Goal: Book appointment/travel/reservation

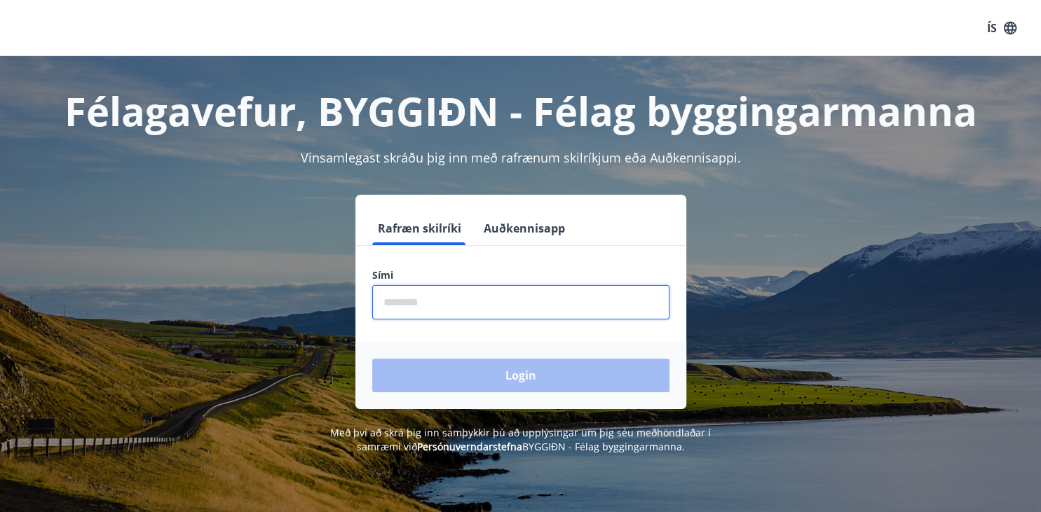
click at [400, 311] on input "phone" at bounding box center [520, 302] width 297 height 34
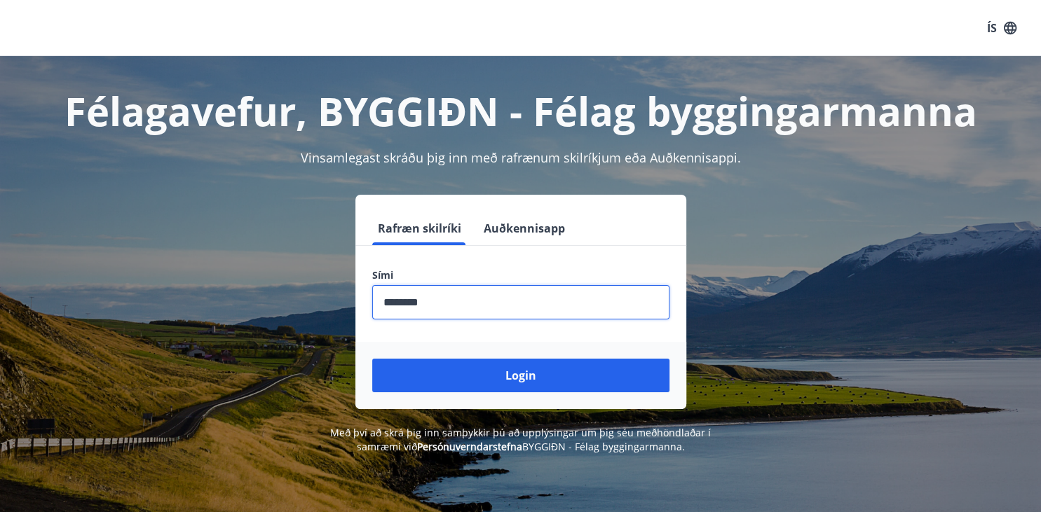
type input "********"
click at [372, 359] on button "Login" at bounding box center [520, 376] width 297 height 34
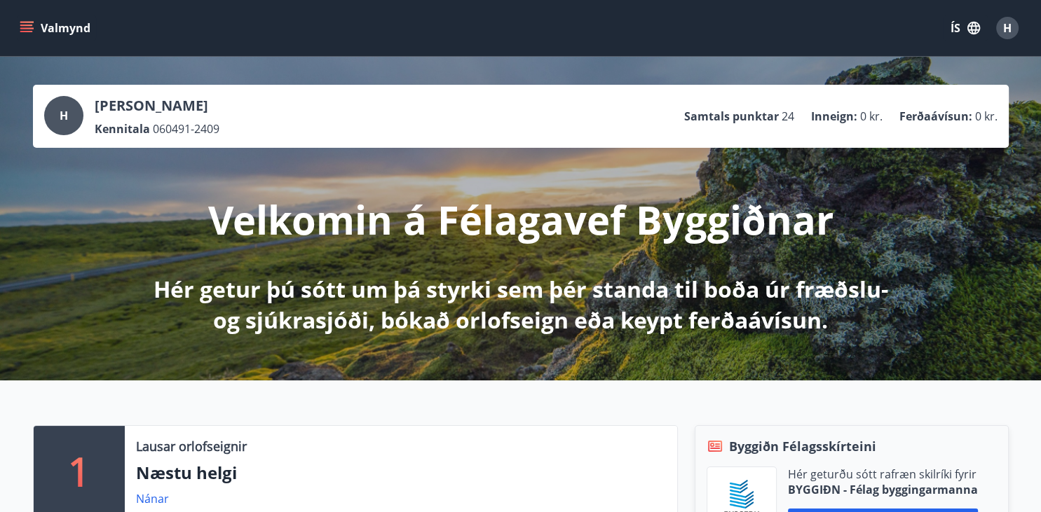
click at [24, 31] on icon "menu" at bounding box center [27, 28] width 14 height 14
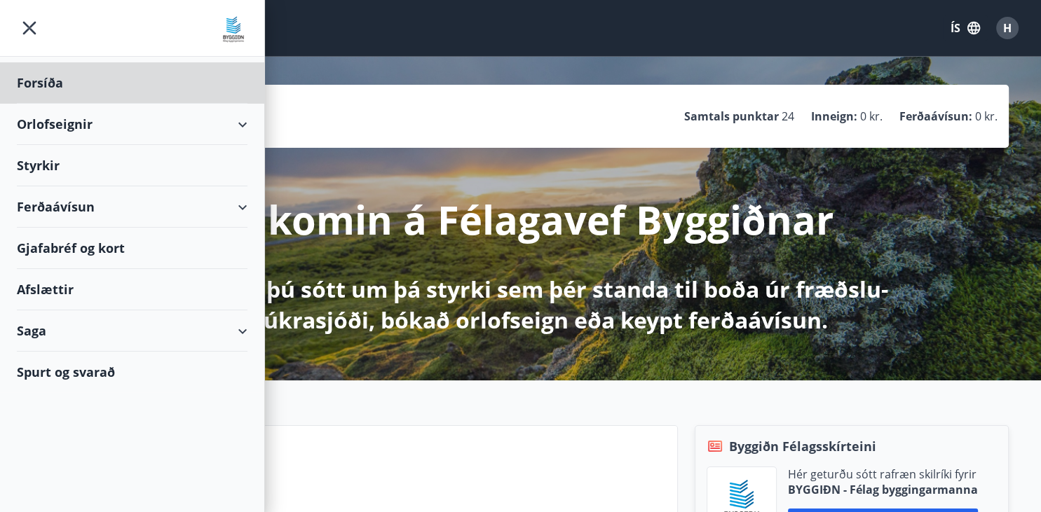
click at [42, 165] on div "Styrkir" at bounding box center [132, 165] width 231 height 41
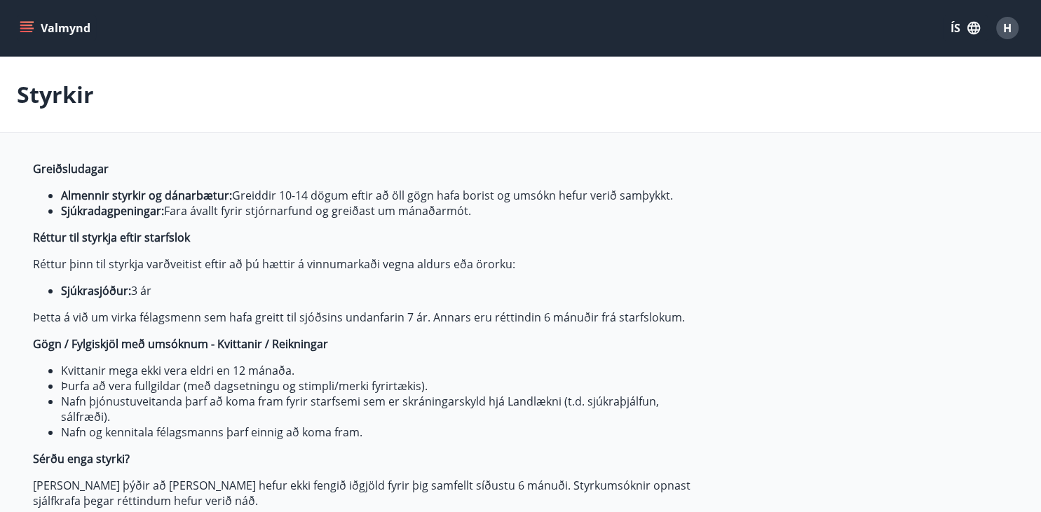
type input "***"
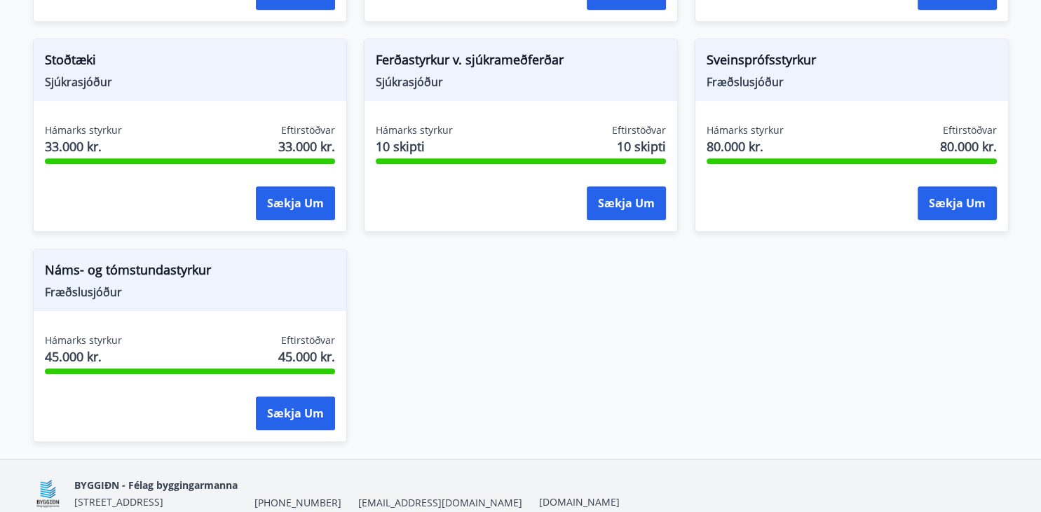
scroll to position [1506, 0]
click at [280, 409] on button "Sækja um" at bounding box center [295, 413] width 79 height 34
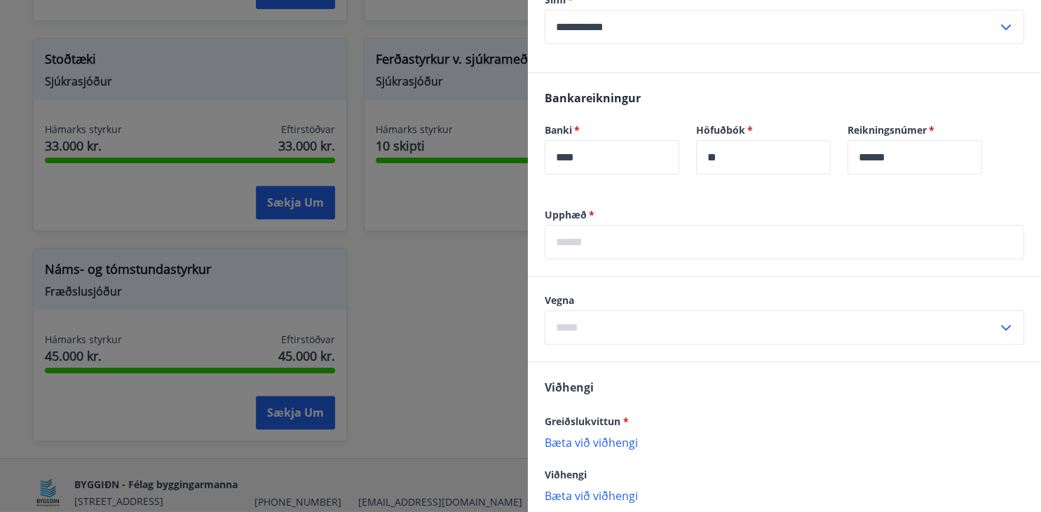
scroll to position [381, 0]
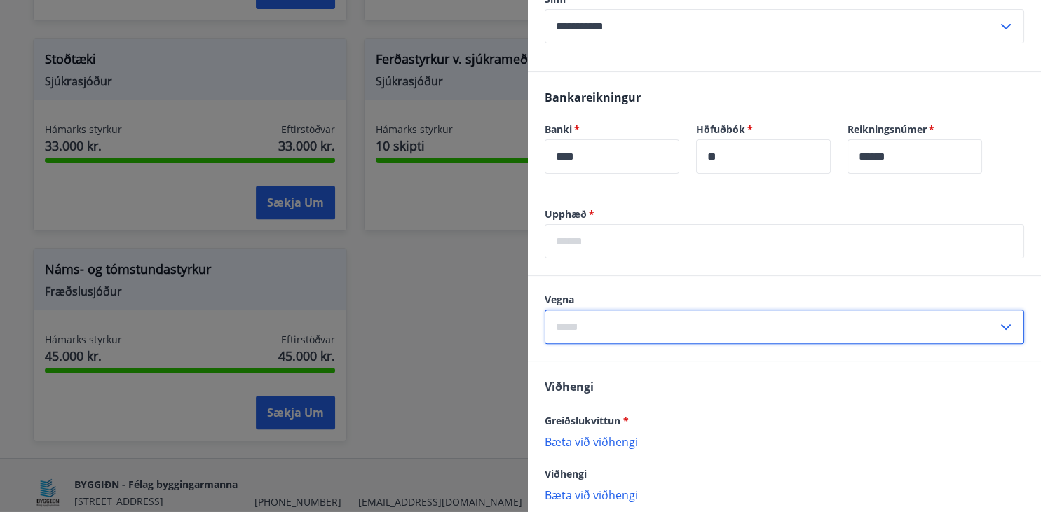
click at [666, 330] on input "text" at bounding box center [771, 327] width 453 height 34
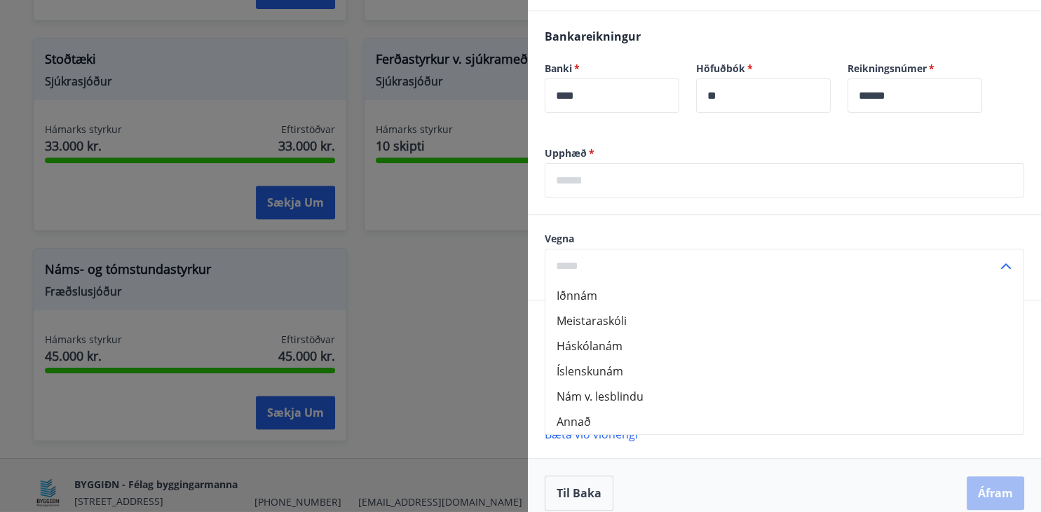
scroll to position [456, 0]
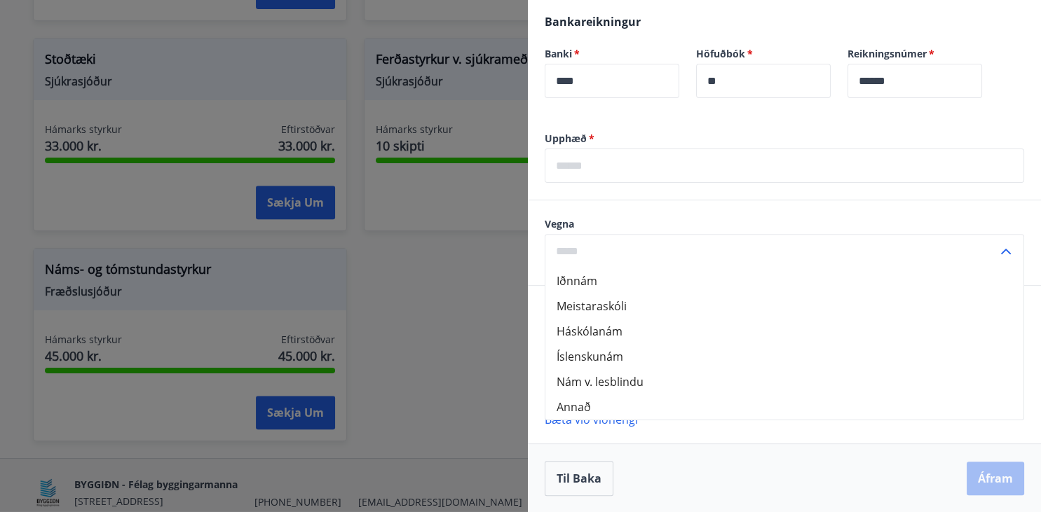
click at [474, 281] on div at bounding box center [520, 256] width 1041 height 512
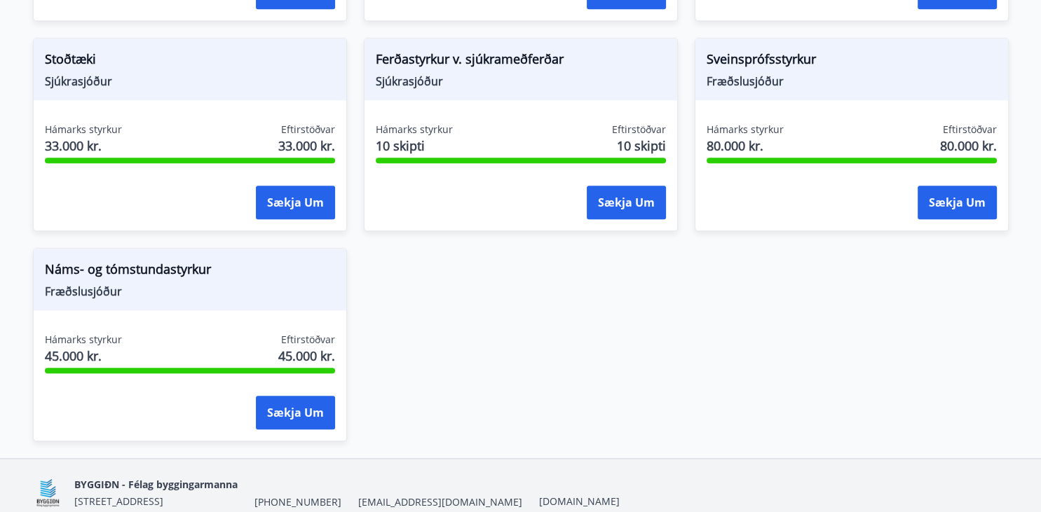
scroll to position [0, 0]
click at [290, 408] on button "Sækja um" at bounding box center [295, 413] width 79 height 34
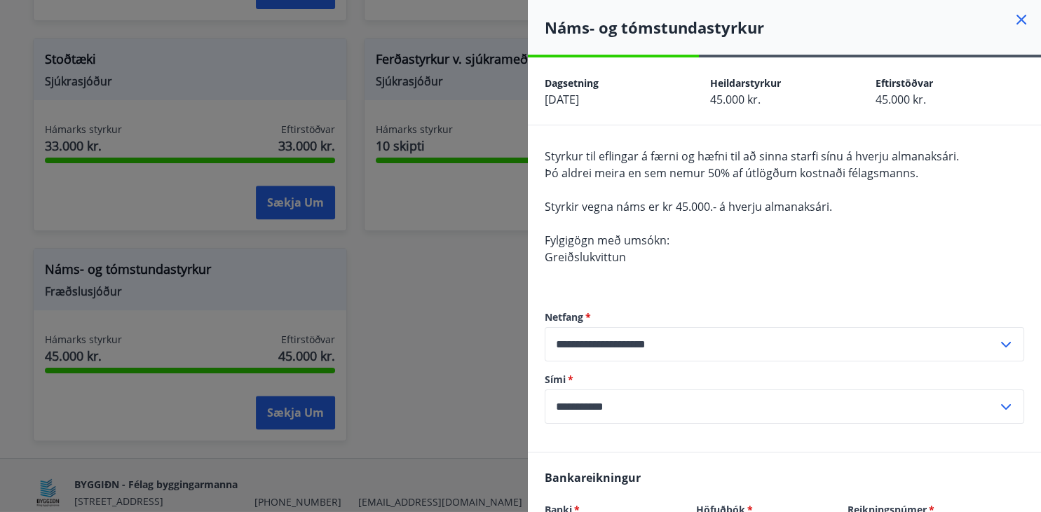
click at [488, 316] on div at bounding box center [520, 256] width 1041 height 512
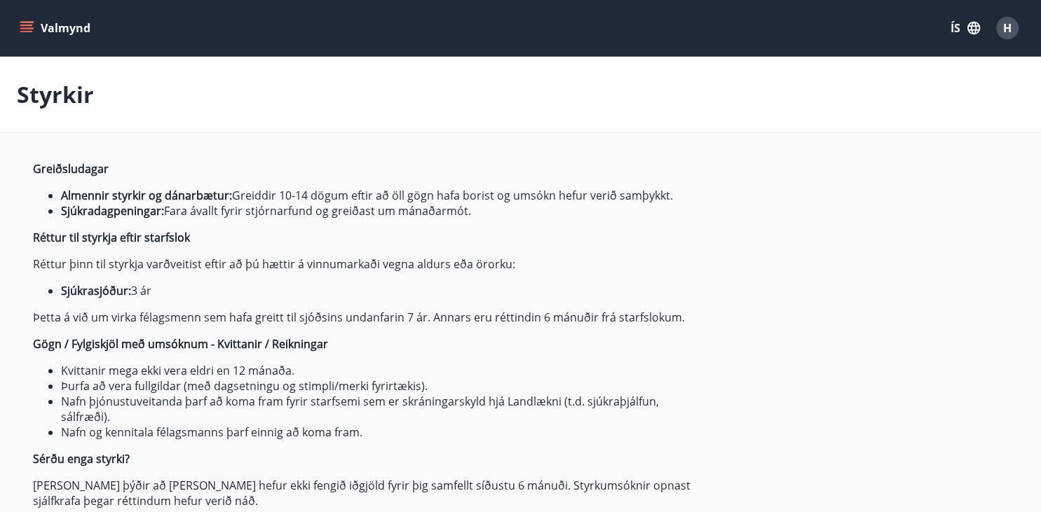
click at [76, 32] on button "Valmynd" at bounding box center [56, 27] width 79 height 25
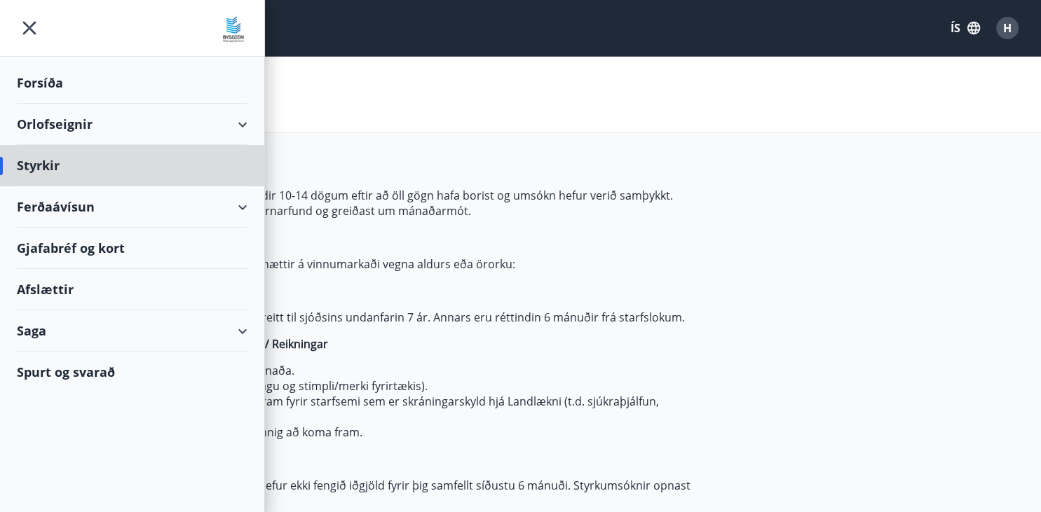
click at [72, 82] on div "Forsíða" at bounding box center [132, 82] width 231 height 41
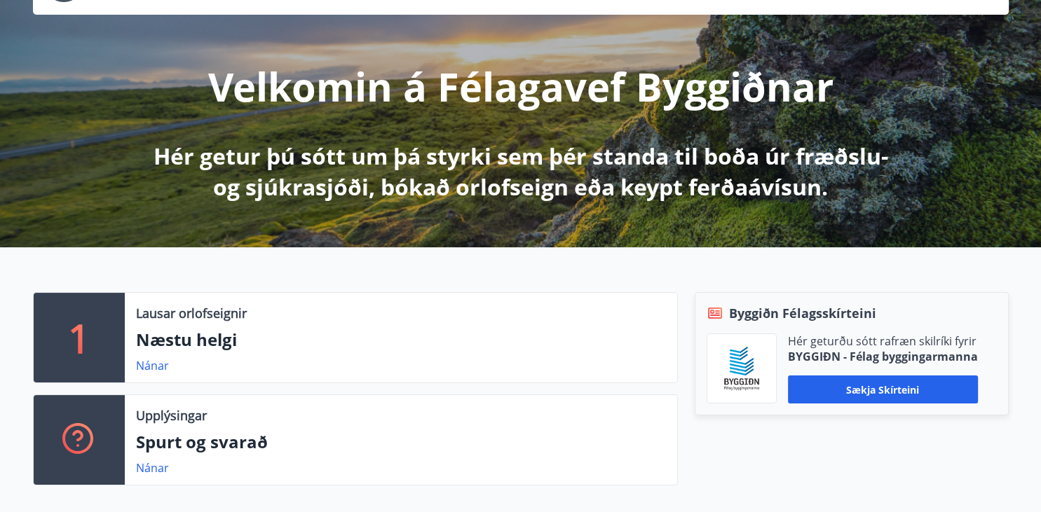
scroll to position [135, 0]
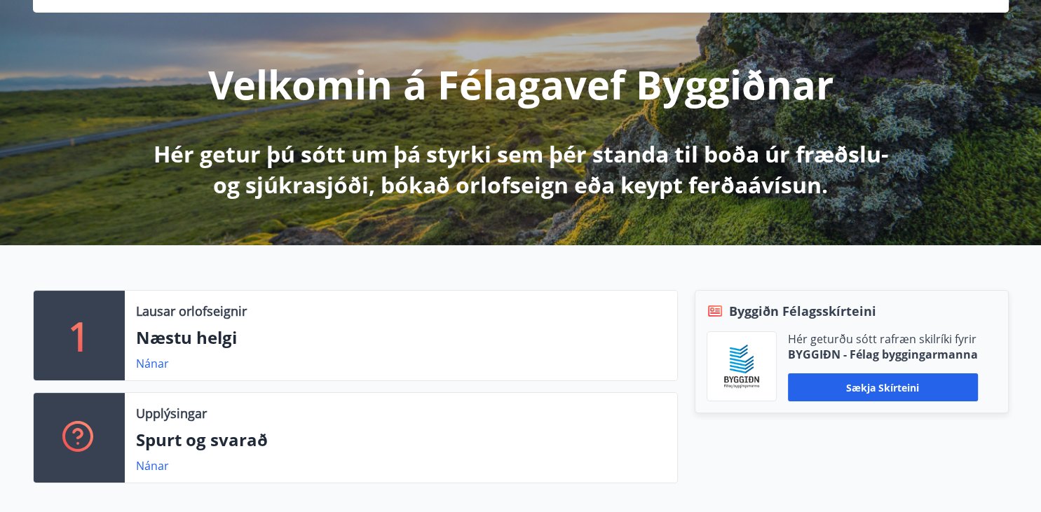
click at [144, 373] on div "Lausar orlofseignir Næstu helgi Nánar" at bounding box center [401, 336] width 552 height 90
click at [144, 363] on link "Nánar" at bounding box center [152, 363] width 33 height 15
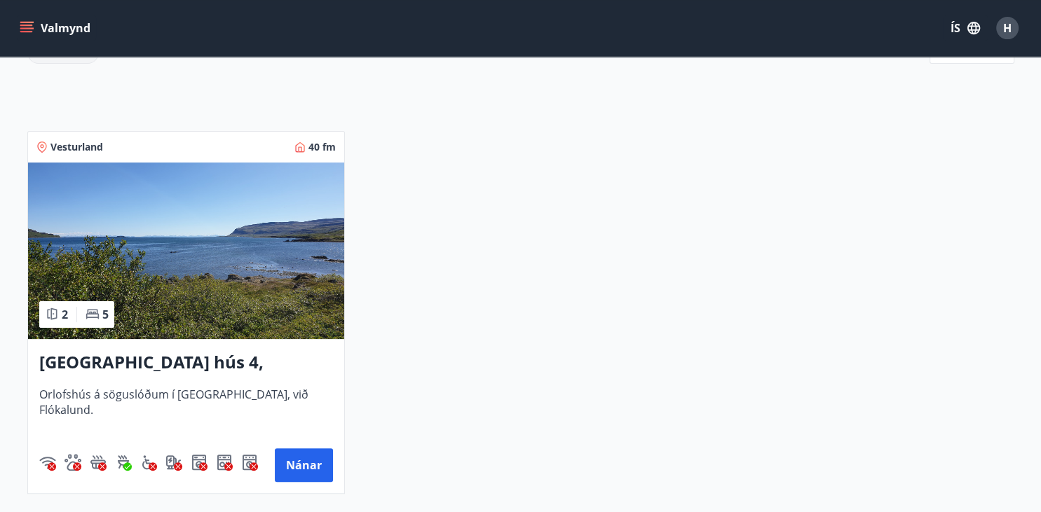
scroll to position [224, 0]
click at [383, 353] on div "Vesturland 40 fm 2 5 Vatnsfjörður hús 4, Flókalundur Orlofshús á söguslóðum í V…" at bounding box center [513, 304] width 1004 height 380
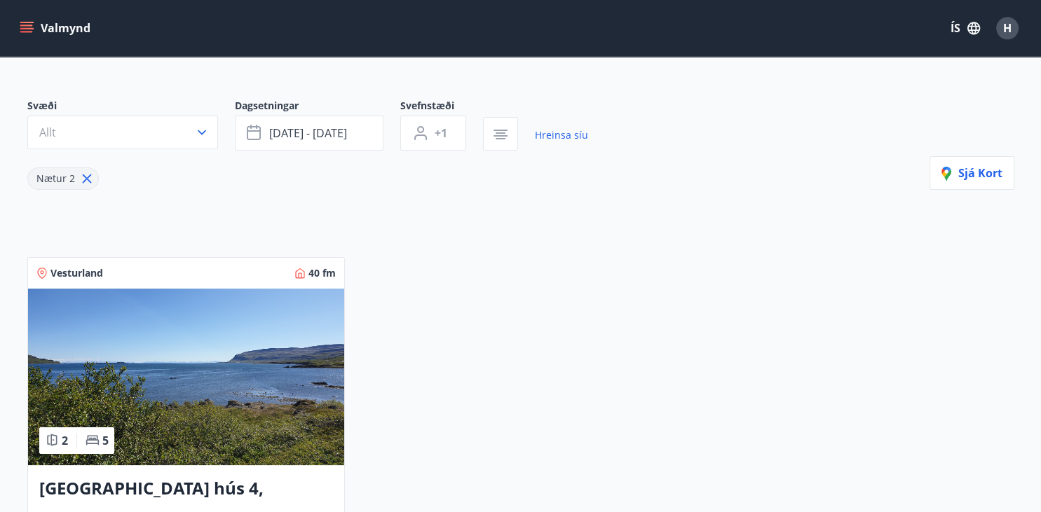
scroll to position [0, 0]
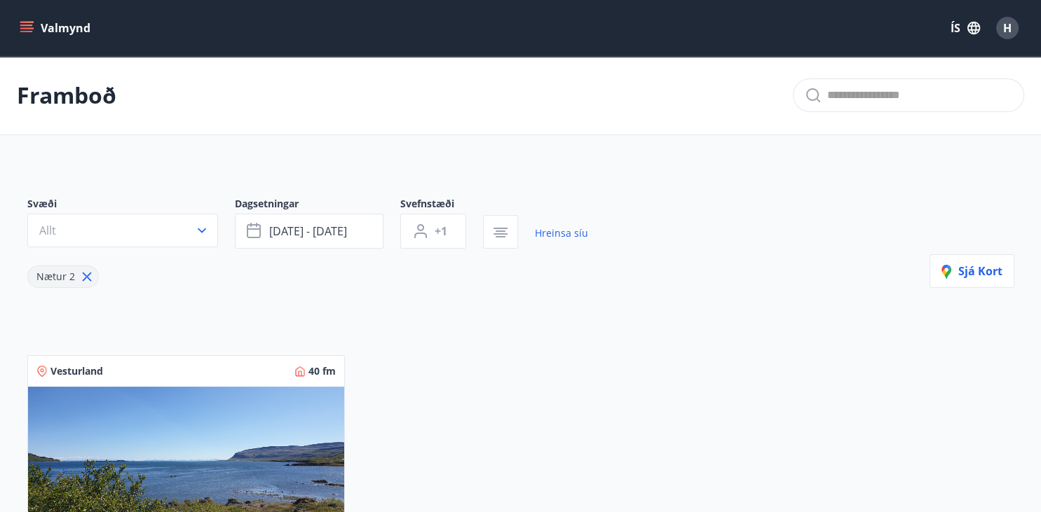
click at [32, 22] on icon "menu" at bounding box center [27, 22] width 15 height 1
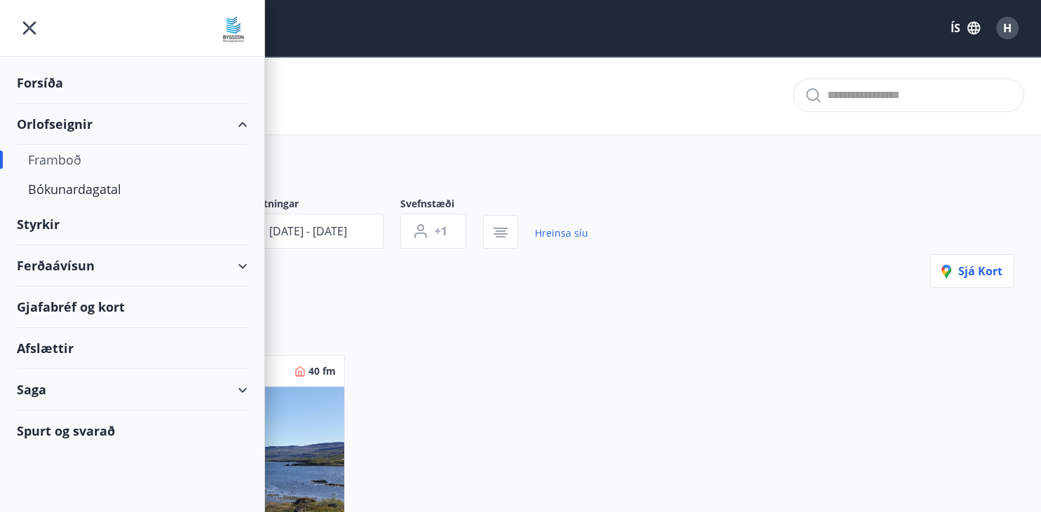
click at [61, 161] on div "Framboð" at bounding box center [132, 159] width 208 height 29
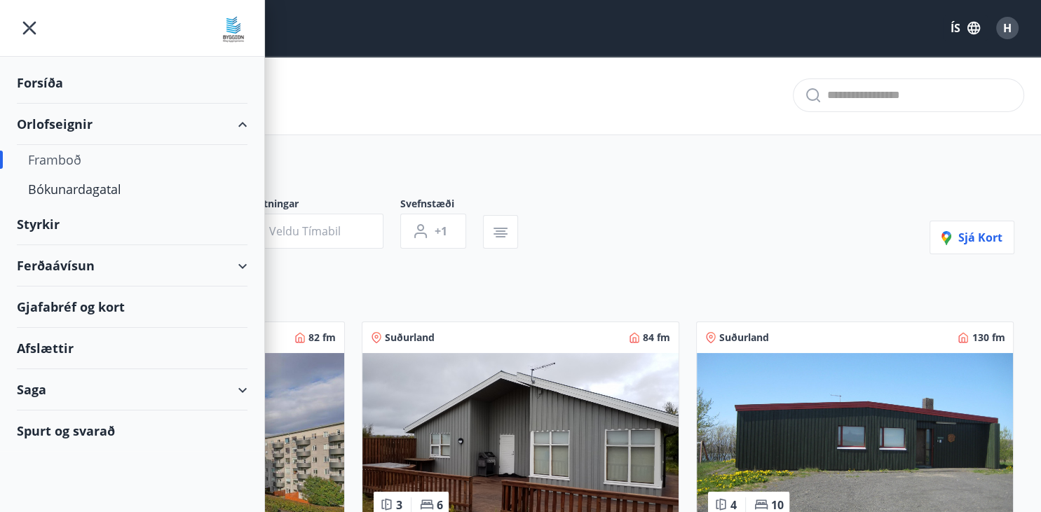
type input "*"
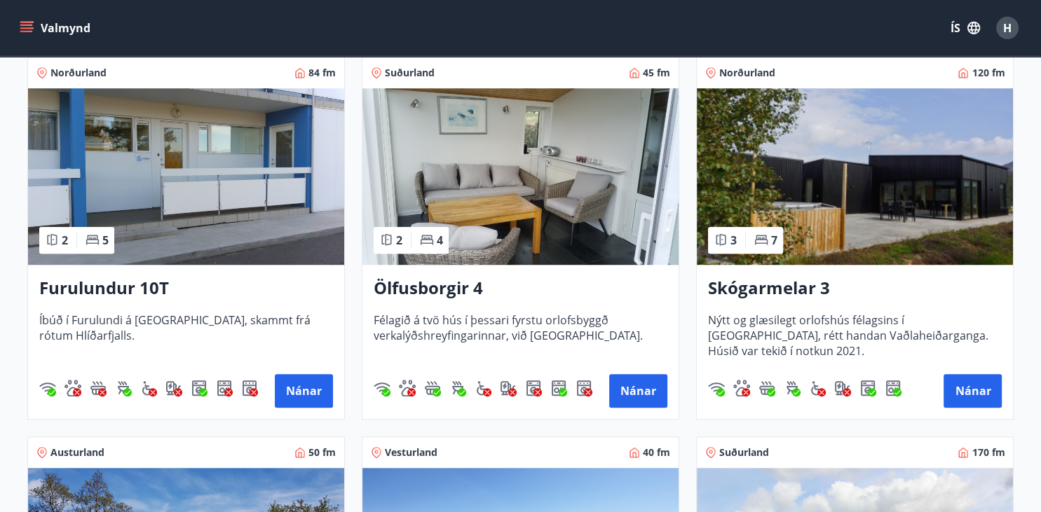
scroll to position [978, 0]
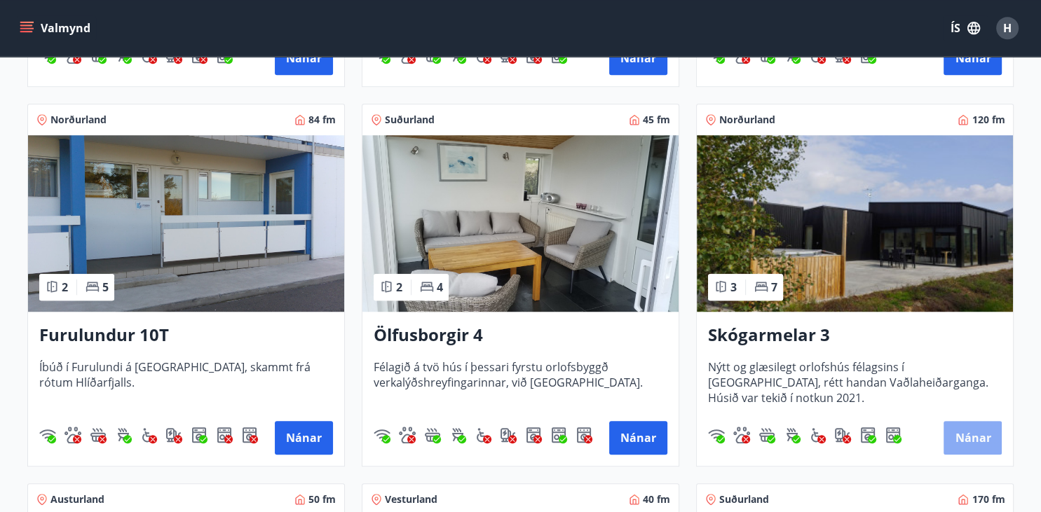
click at [971, 423] on button "Nánar" at bounding box center [973, 438] width 58 height 34
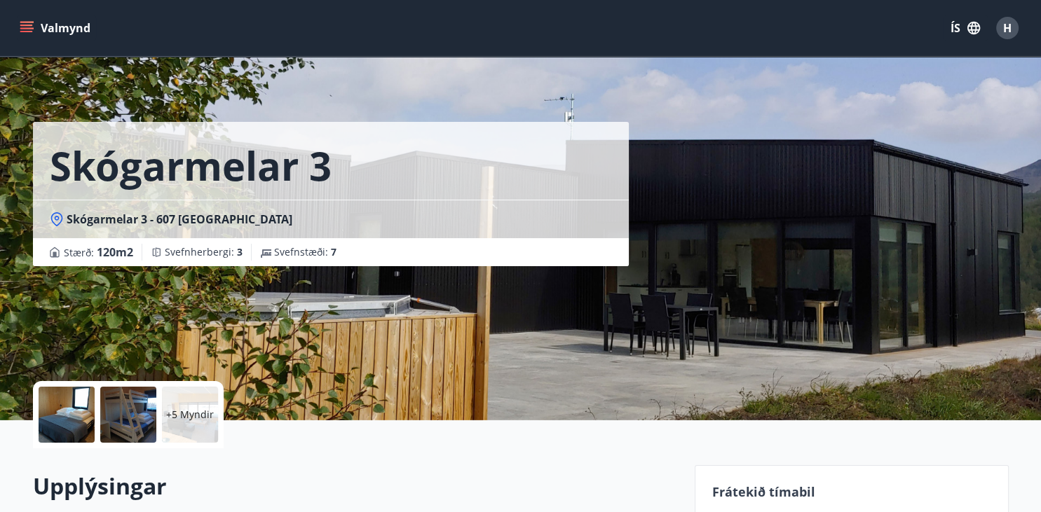
click at [83, 399] on div at bounding box center [67, 415] width 56 height 56
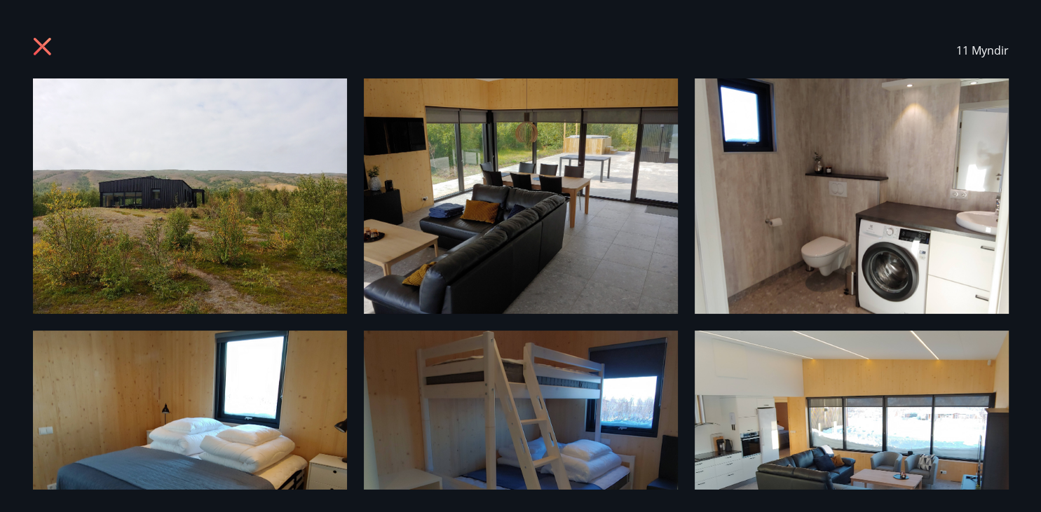
click at [187, 210] on img at bounding box center [190, 197] width 314 height 236
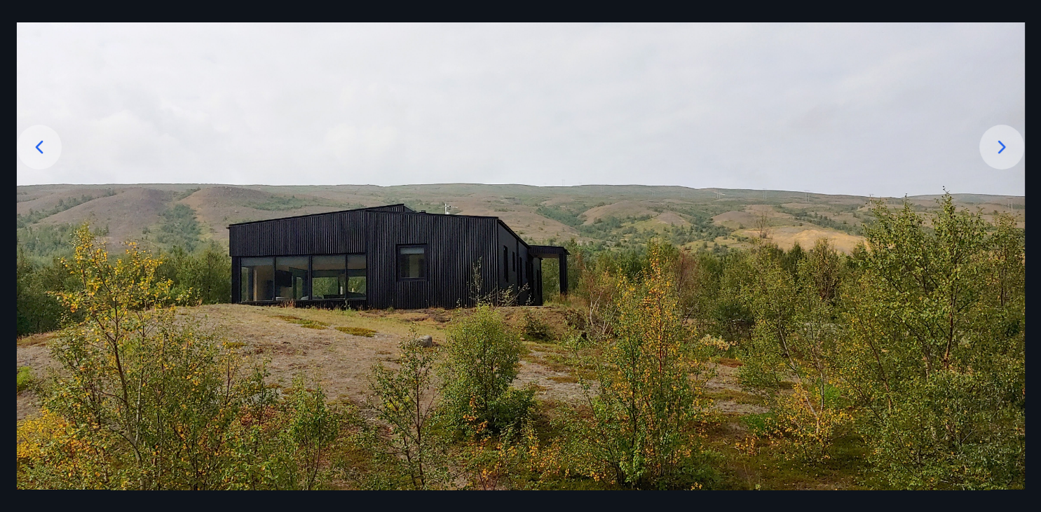
scroll to position [189, 0]
click at [1000, 147] on icon at bounding box center [1002, 146] width 22 height 22
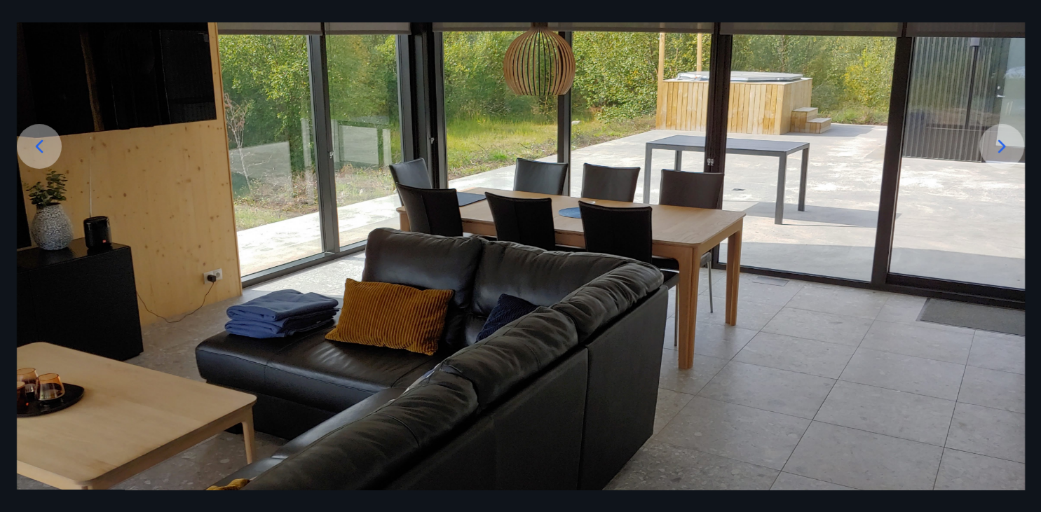
click at [1000, 147] on icon at bounding box center [1002, 146] width 22 height 22
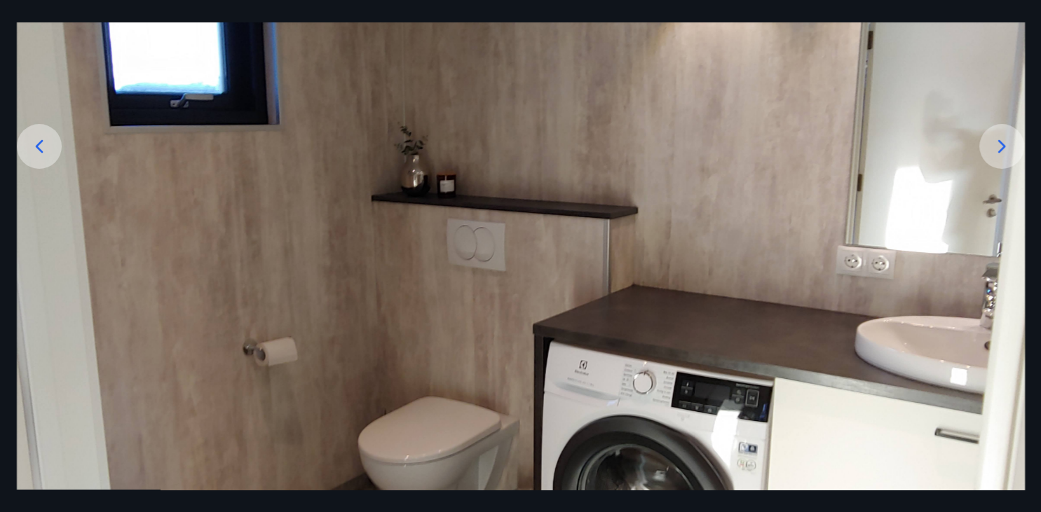
click at [1000, 147] on icon at bounding box center [1002, 146] width 22 height 22
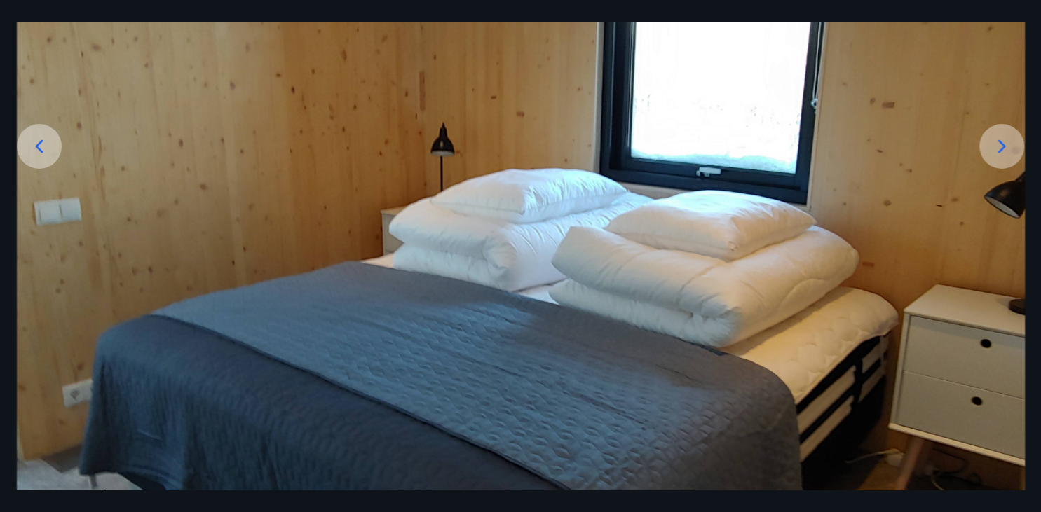
click at [1000, 147] on icon at bounding box center [1002, 146] width 22 height 22
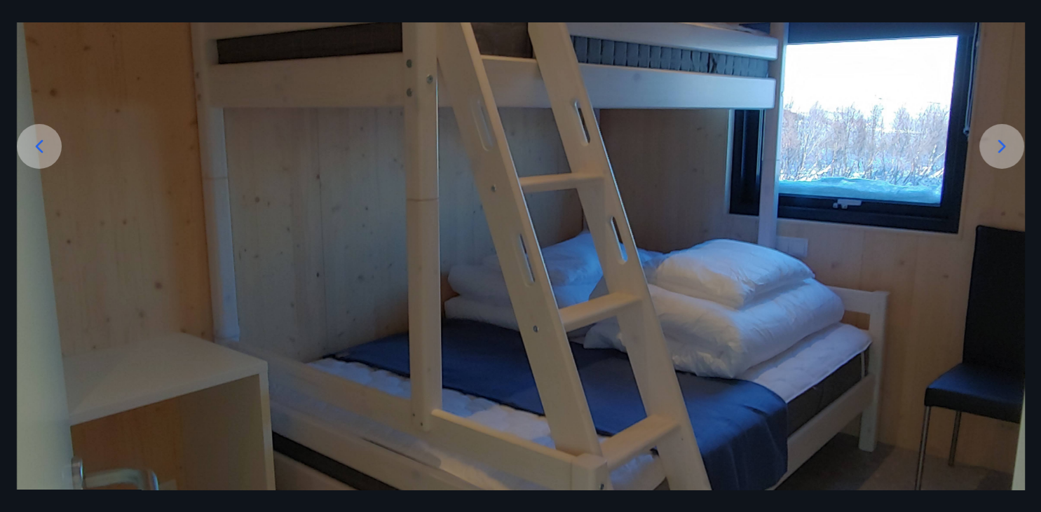
click at [1000, 147] on icon at bounding box center [1002, 146] width 22 height 22
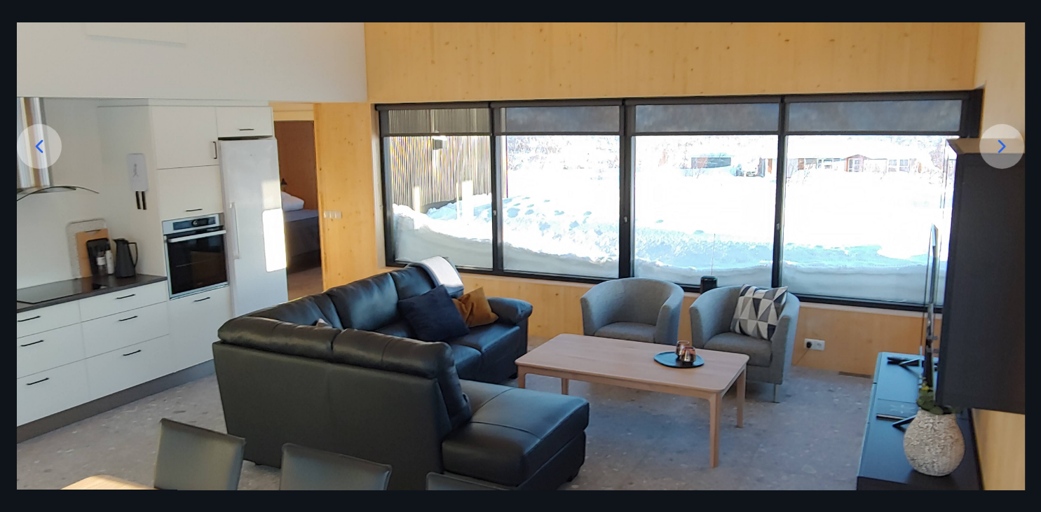
click at [1000, 147] on icon at bounding box center [1002, 146] width 22 height 22
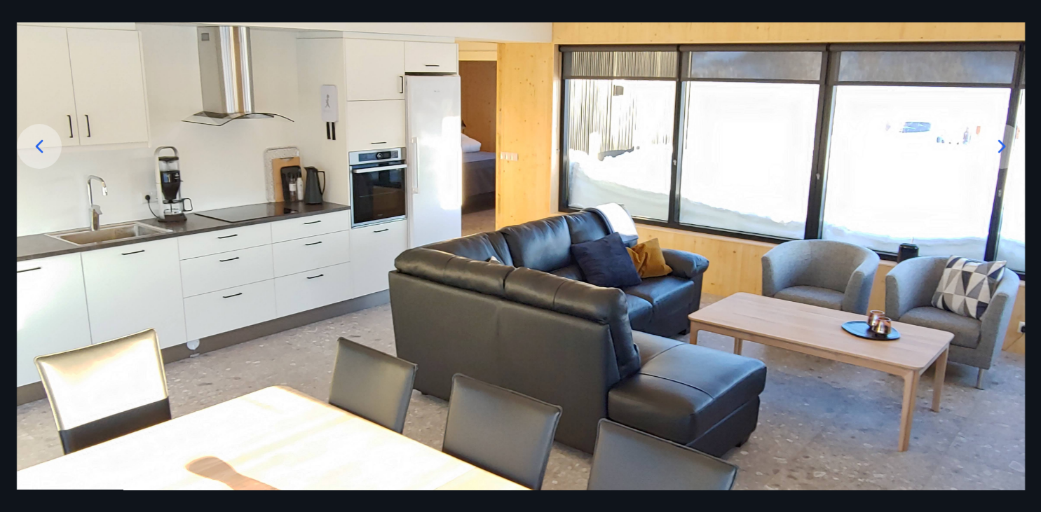
click at [1000, 147] on icon at bounding box center [1002, 146] width 22 height 22
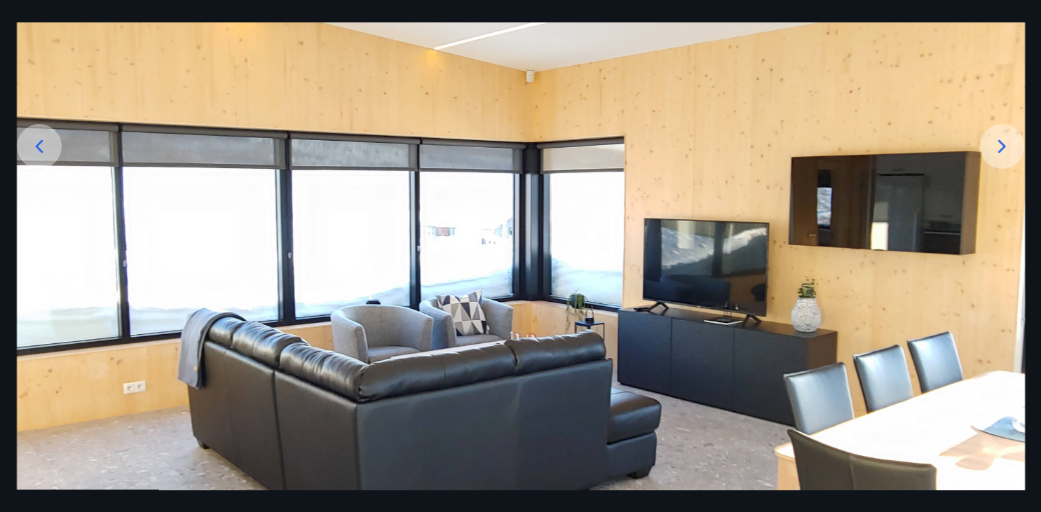
click at [1000, 147] on icon at bounding box center [1002, 146] width 22 height 22
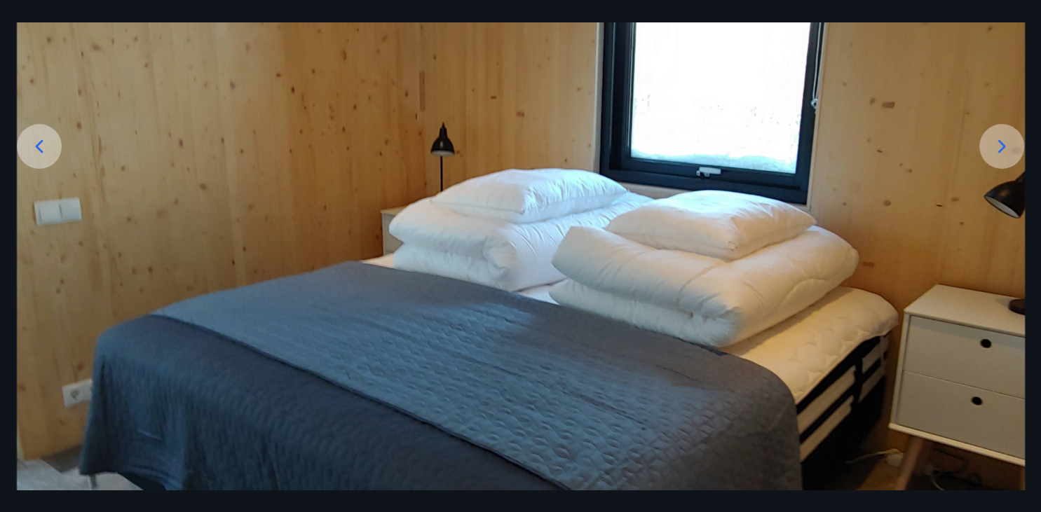
click at [1000, 147] on icon at bounding box center [1002, 146] width 22 height 22
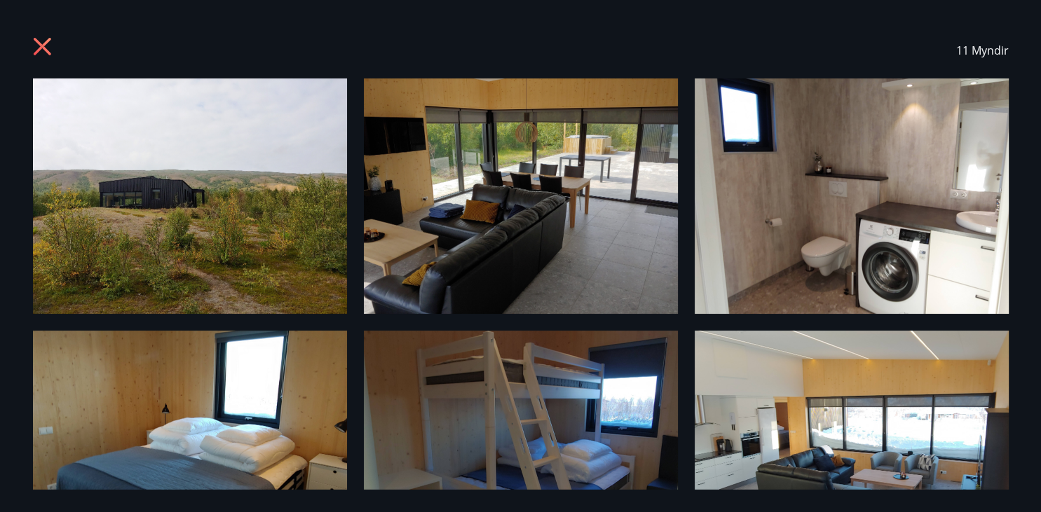
click at [48, 41] on icon at bounding box center [42, 47] width 18 height 18
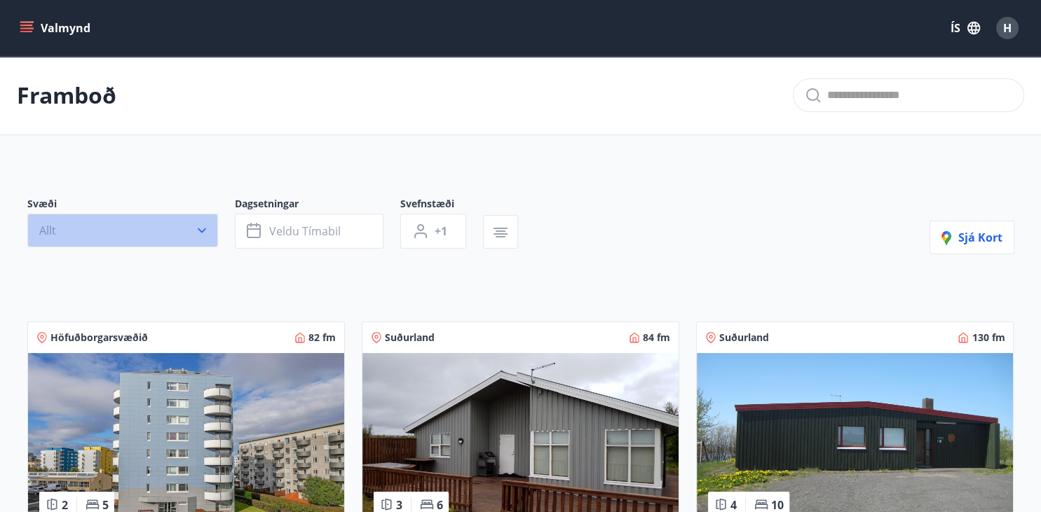
click at [191, 236] on button "Allt" at bounding box center [122, 231] width 191 height 34
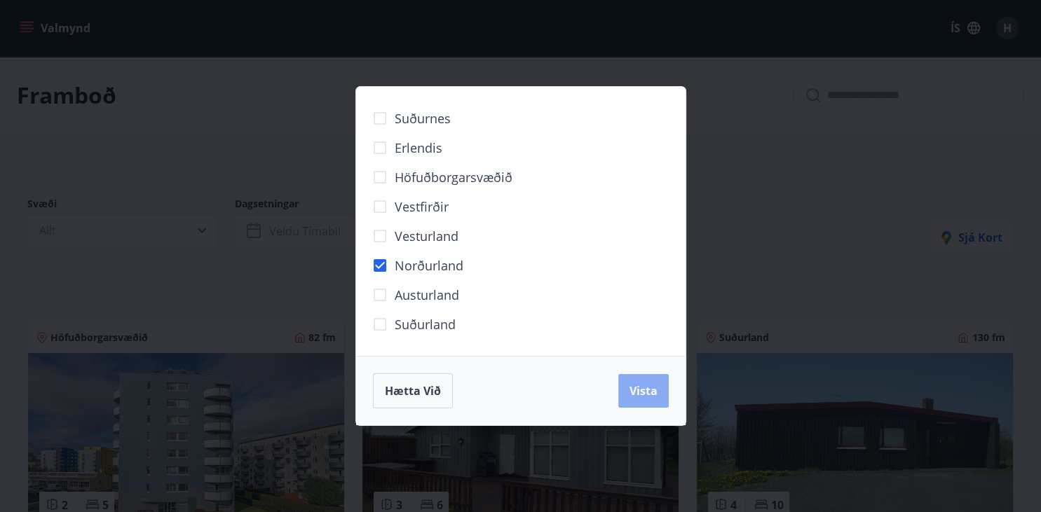
click at [632, 390] on span "Vista" at bounding box center [644, 390] width 28 height 15
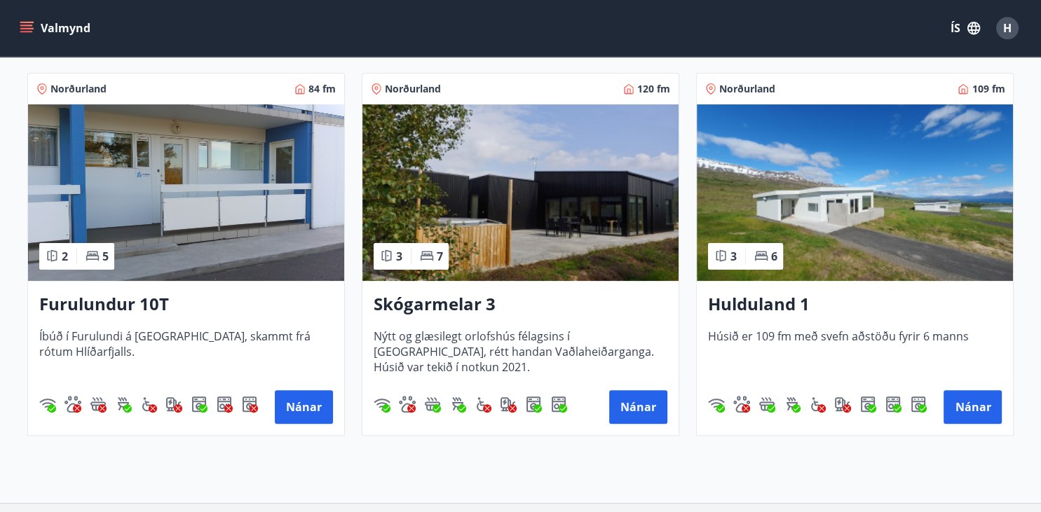
scroll to position [280, 0]
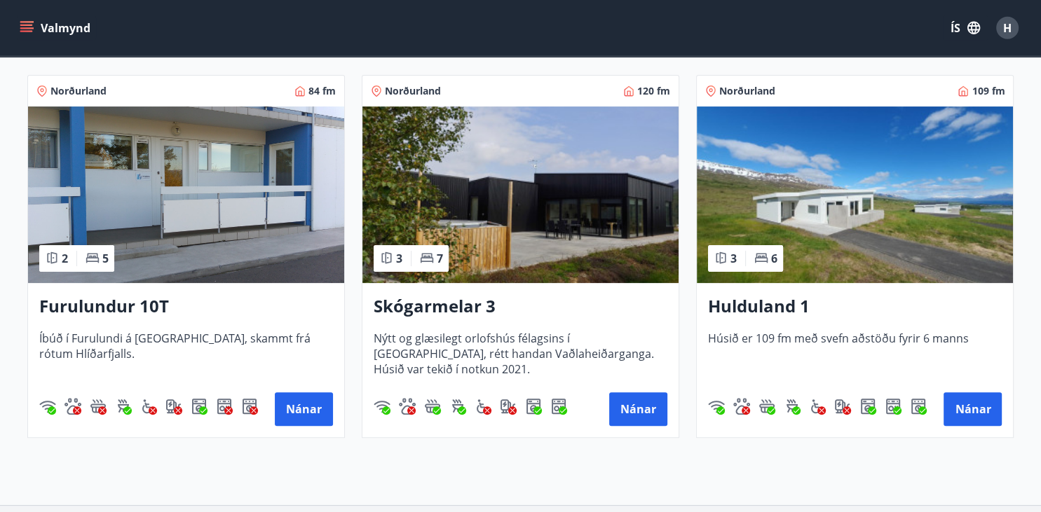
click at [299, 252] on img at bounding box center [186, 195] width 316 height 177
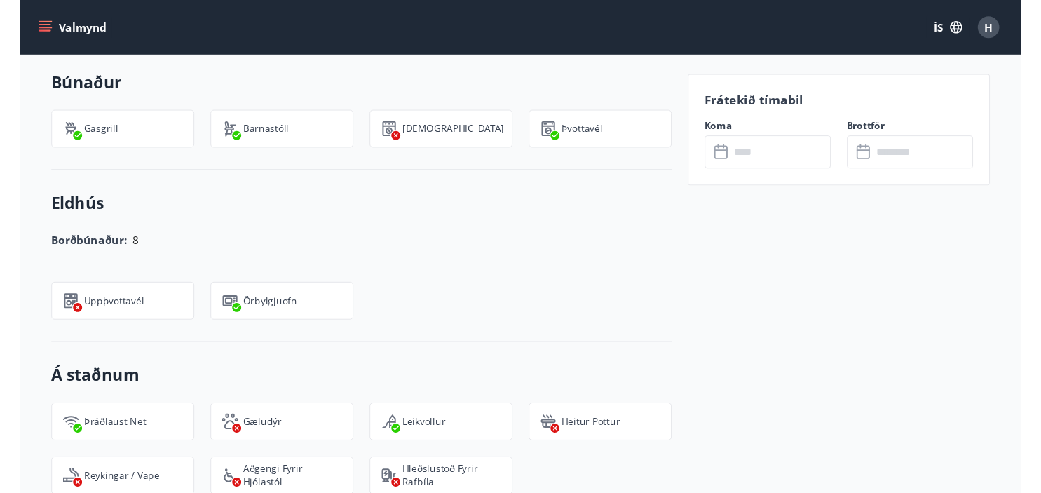
scroll to position [1094, 0]
